Goal: Task Accomplishment & Management: Complete application form

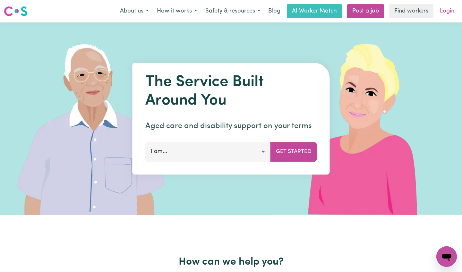
click at [445, 14] on link "Login" at bounding box center [447, 11] width 22 height 14
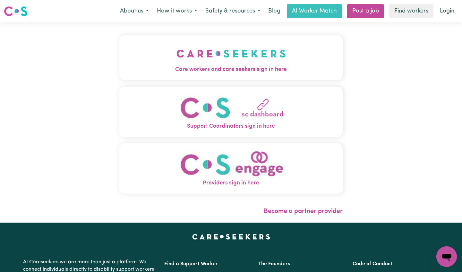
click at [257, 70] on span "Care workers and care seekers sign in here" at bounding box center [230, 69] width 223 height 8
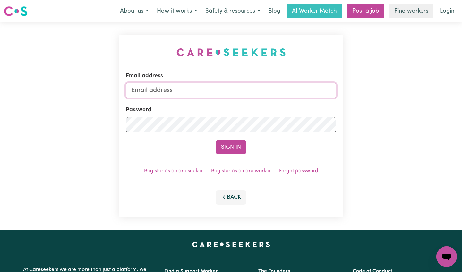
type input "bishacker425@gmail.com"
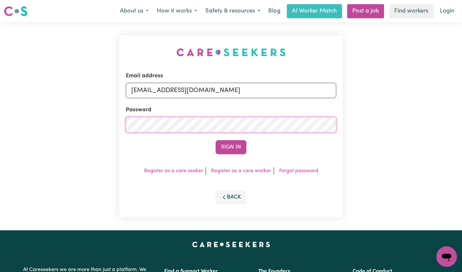
click at [231, 147] on button "Sign In" at bounding box center [230, 147] width 31 height 14
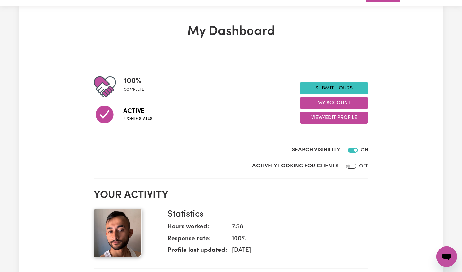
scroll to position [24, 0]
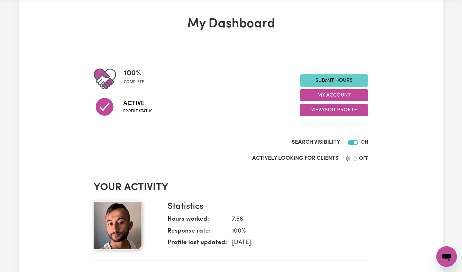
click at [318, 80] on link "Submit Hours" at bounding box center [333, 80] width 69 height 12
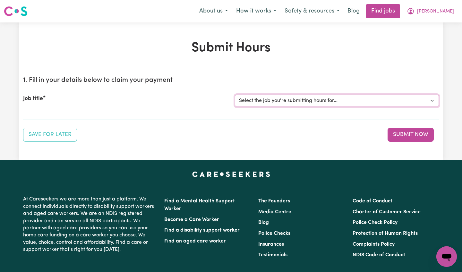
select select "14903"
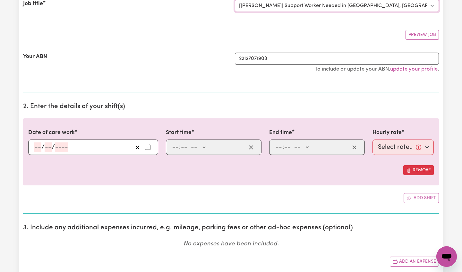
scroll to position [102, 0]
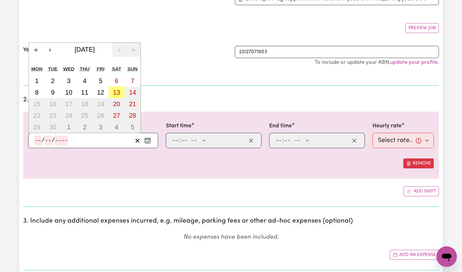
click at [38, 142] on input "number" at bounding box center [37, 141] width 7 height 10
click at [116, 90] on abbr "13" at bounding box center [116, 92] width 7 height 7
type input "[DATE]"
type input "13"
type input "9"
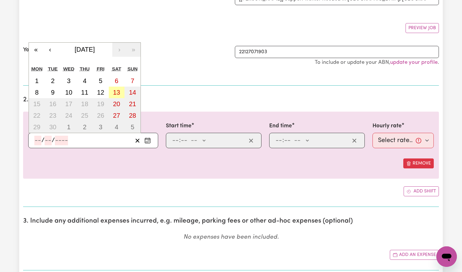
type input "2025"
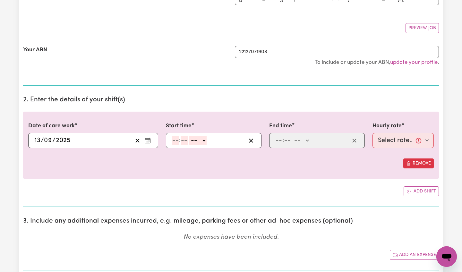
click at [177, 139] on input "number" at bounding box center [175, 141] width 7 height 10
type input "7"
type input "00"
select select "am"
type input "07:00"
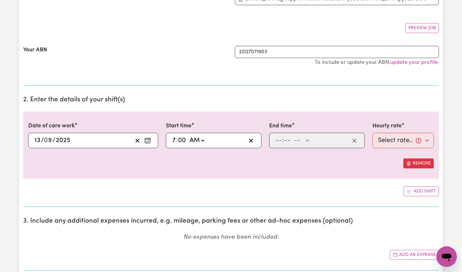
type input "0"
select select "am"
click at [286, 139] on input "number" at bounding box center [287, 141] width 7 height 10
click at [275, 140] on input "number" at bounding box center [278, 141] width 7 height 10
type input "9"
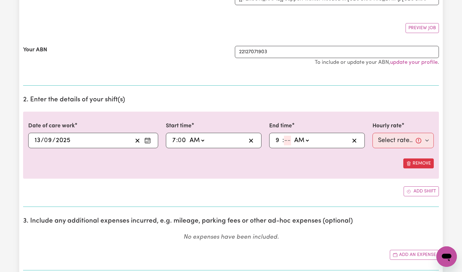
type input "09:00"
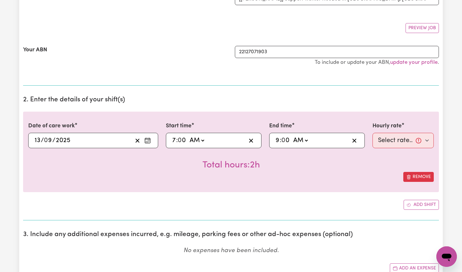
type input "0"
select select "61.07-Weekday"
click at [367, 155] on div "Total hours: 2h" at bounding box center [230, 160] width 405 height 24
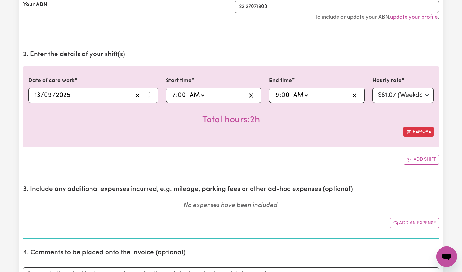
scroll to position [149, 0]
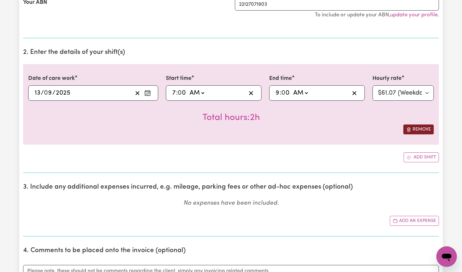
click at [412, 125] on button "Remove" at bounding box center [418, 129] width 30 height 10
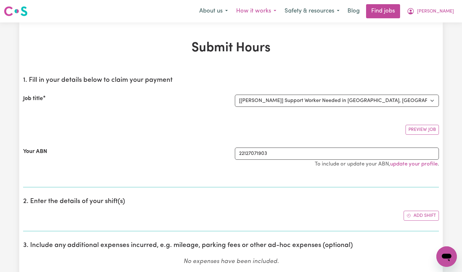
scroll to position [0, 0]
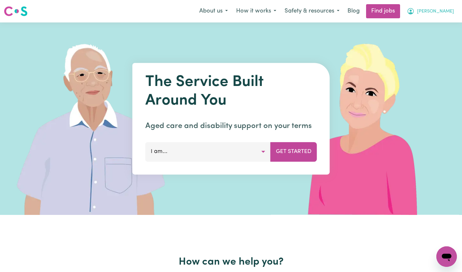
click at [424, 9] on span "[PERSON_NAME]" at bounding box center [435, 11] width 37 height 7
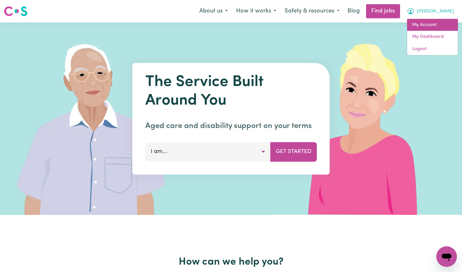
click at [424, 26] on link "My Account" at bounding box center [432, 25] width 51 height 12
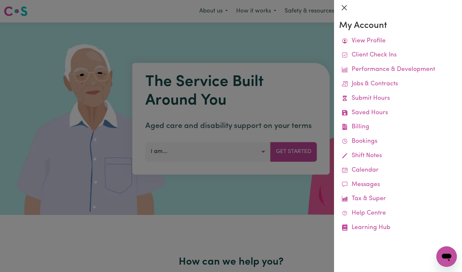
click at [343, 8] on button "Close" at bounding box center [344, 8] width 10 height 10
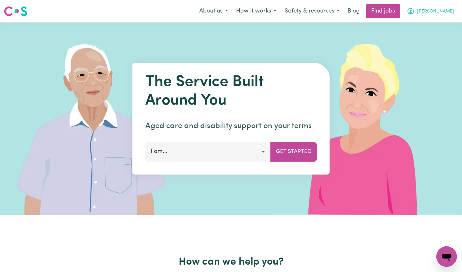
click at [424, 10] on span "[PERSON_NAME]" at bounding box center [435, 11] width 37 height 7
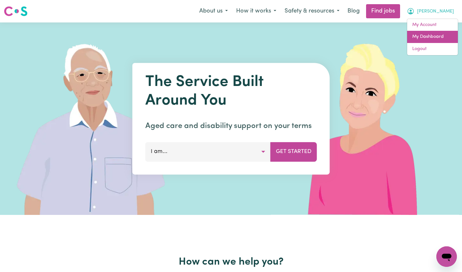
click at [424, 34] on link "My Dashboard" at bounding box center [432, 37] width 51 height 12
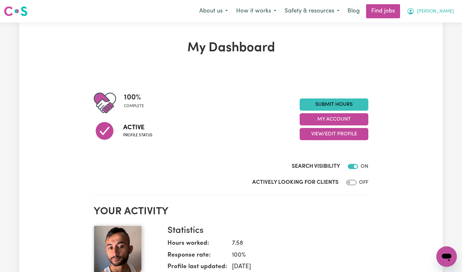
click at [424, 10] on span "[PERSON_NAME]" at bounding box center [435, 11] width 37 height 7
click at [424, 24] on link "My Account" at bounding box center [432, 25] width 51 height 12
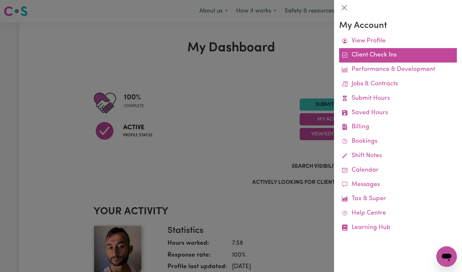
click at [389, 55] on link "Client Check Ins" at bounding box center [398, 55] width 118 height 14
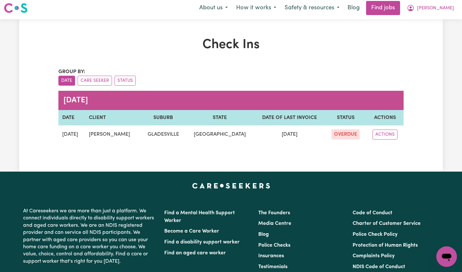
scroll to position [4, 0]
click at [344, 133] on span "OVERDUE" at bounding box center [345, 134] width 28 height 10
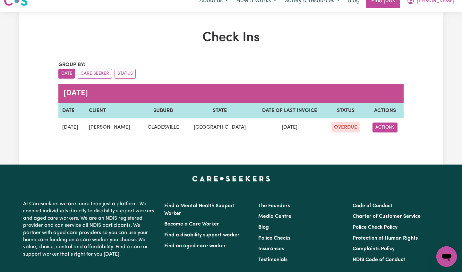
scroll to position [14, 0]
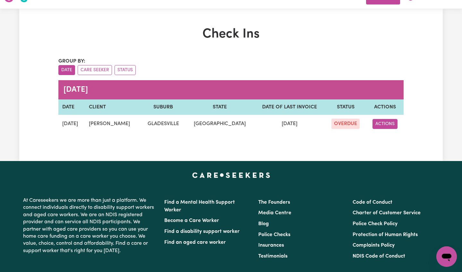
click at [388, 125] on button "ACTIONS" at bounding box center [384, 124] width 25 height 10
click at [388, 137] on link "EDIT" at bounding box center [398, 138] width 51 height 13
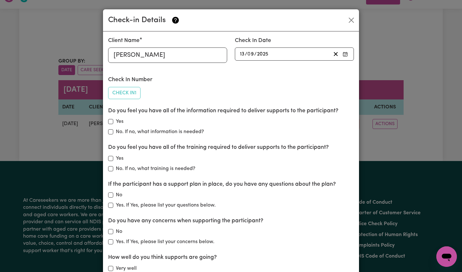
scroll to position [0, 0]
click at [352, 19] on button "Close" at bounding box center [351, 20] width 10 height 10
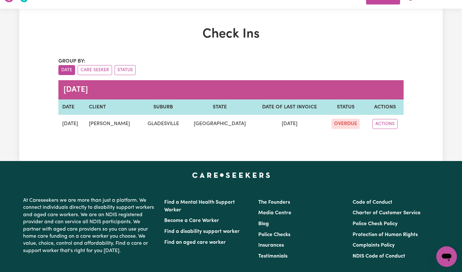
click at [269, 125] on td "[DATE]" at bounding box center [289, 124] width 71 height 18
click at [172, 121] on td "GLADESVILLE" at bounding box center [163, 124] width 45 height 18
click at [105, 125] on td "[PERSON_NAME]" at bounding box center [113, 124] width 56 height 18
click at [90, 69] on button "Care Seeker" at bounding box center [95, 70] width 34 height 10
click at [121, 66] on button "Status" at bounding box center [124, 70] width 21 height 10
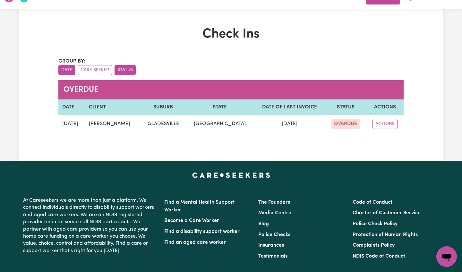
click at [73, 70] on button "Date" at bounding box center [66, 70] width 17 height 10
click at [78, 117] on td "[DATE]" at bounding box center [71, 124] width 27 height 18
click at [111, 121] on td "[PERSON_NAME]" at bounding box center [113, 124] width 56 height 18
click at [195, 116] on td "[GEOGRAPHIC_DATA]" at bounding box center [219, 124] width 68 height 18
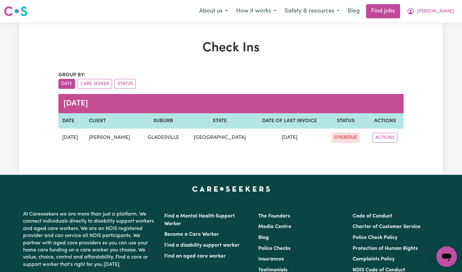
click at [344, 134] on span "OVERDUE" at bounding box center [345, 137] width 28 height 10
click at [371, 136] on div "ACTIONS" at bounding box center [385, 138] width 30 height 10
click at [377, 137] on button "ACTIONS" at bounding box center [384, 138] width 25 height 10
click at [347, 140] on span "OVERDUE" at bounding box center [345, 137] width 28 height 10
click at [396, 13] on link "Find jobs" at bounding box center [383, 11] width 34 height 14
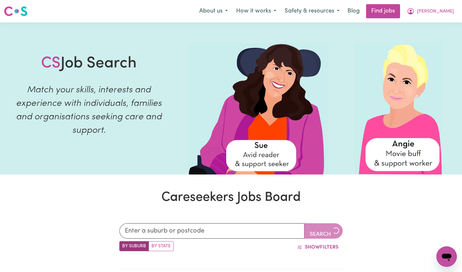
scroll to position [-1, 0]
click at [424, 21] on nav "Menu About us How it works Safety & resources Blog Find jobs [GEOGRAPHIC_DATA]" at bounding box center [231, 11] width 462 height 22
click at [424, 13] on span "[PERSON_NAME]" at bounding box center [435, 11] width 37 height 7
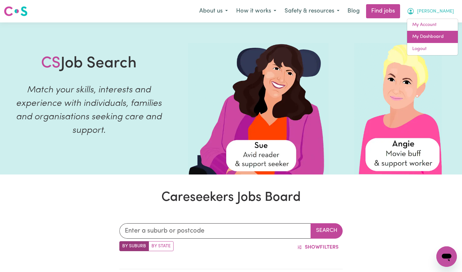
click at [424, 33] on link "My Dashboard" at bounding box center [432, 37] width 51 height 12
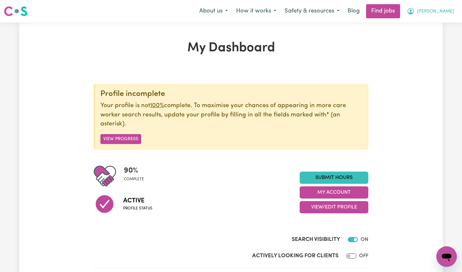
click at [424, 14] on span "[PERSON_NAME]" at bounding box center [435, 11] width 37 height 7
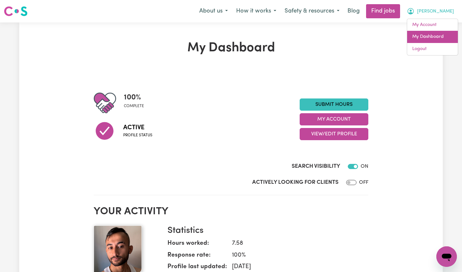
click at [424, 37] on link "My Dashboard" at bounding box center [432, 37] width 51 height 12
click at [424, 23] on link "My Account" at bounding box center [432, 25] width 51 height 12
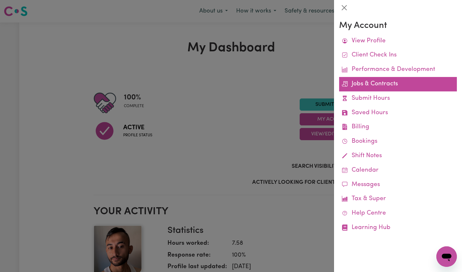
click at [385, 83] on link "Jobs & Contracts" at bounding box center [398, 84] width 118 height 14
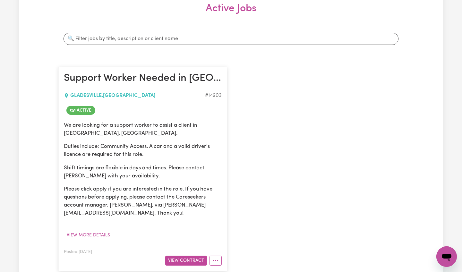
scroll to position [118, 0]
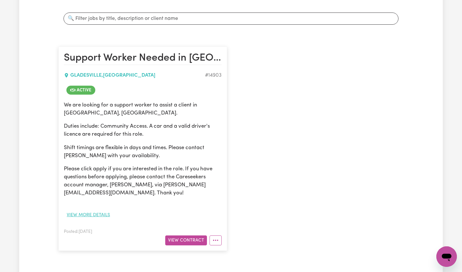
click at [88, 156] on button "View more details" at bounding box center [88, 215] width 49 height 10
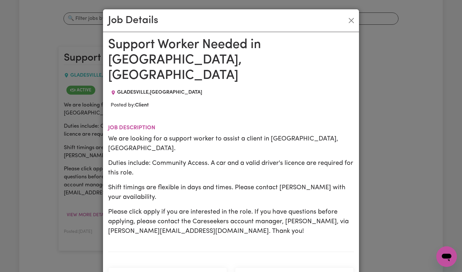
scroll to position [0, 0]
click at [349, 18] on button "Close" at bounding box center [351, 20] width 10 height 10
